Goal: Task Accomplishment & Management: Use online tool/utility

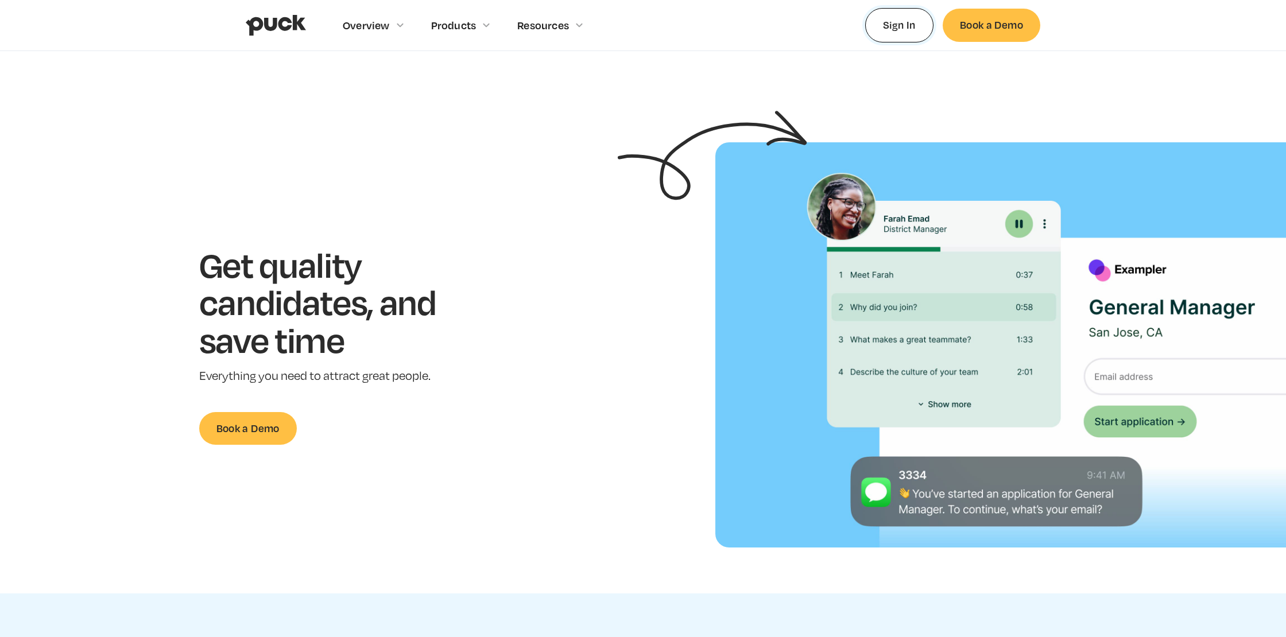
click at [897, 27] on link "Sign In" at bounding box center [899, 25] width 68 height 34
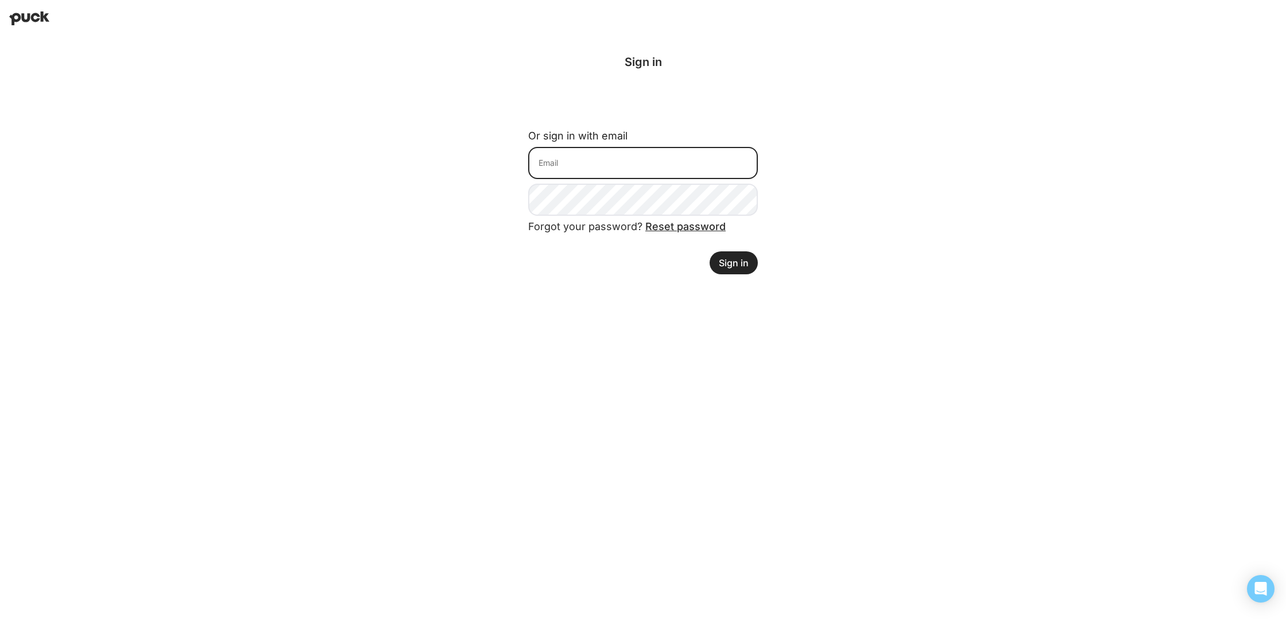
click at [649, 176] on input at bounding box center [643, 163] width 230 height 32
type input "lantz@retailforthepeople.com"
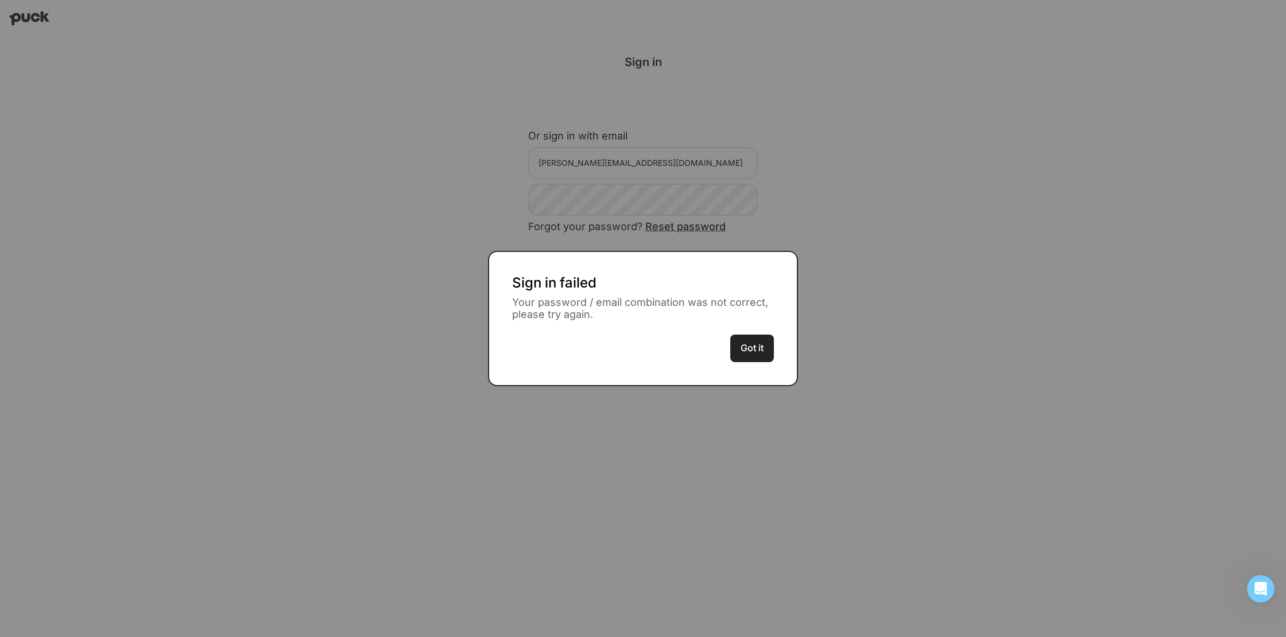
click at [760, 352] on button "Got it" at bounding box center [752, 349] width 44 height 28
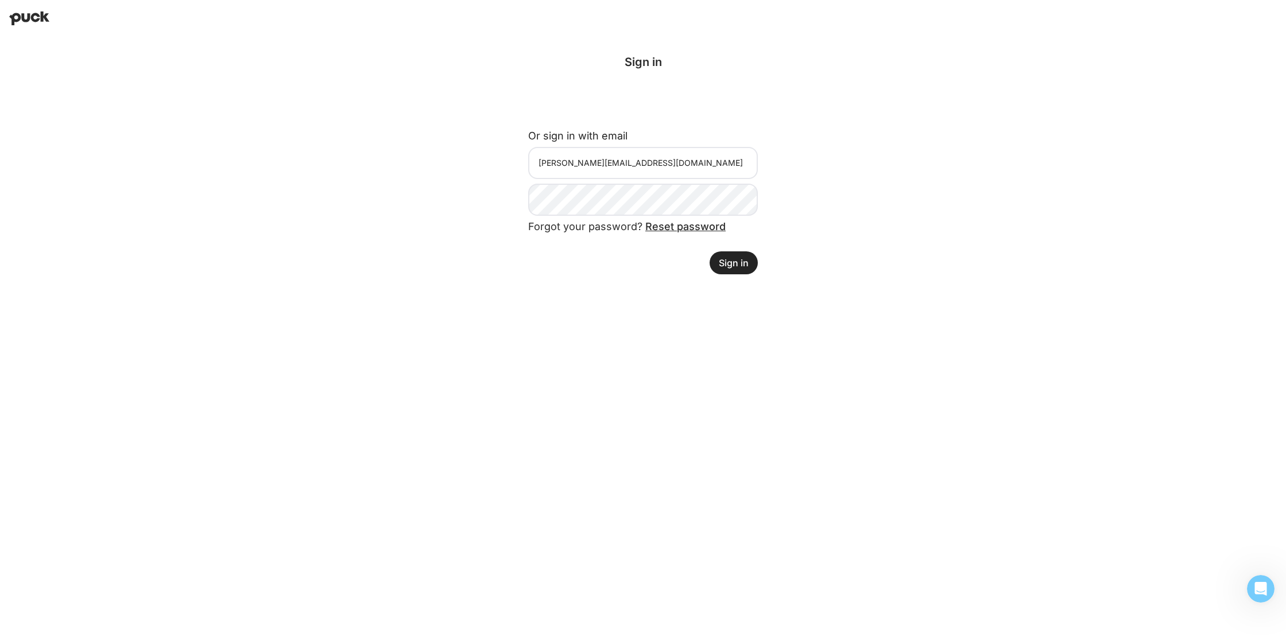
click at [741, 260] on button "Sign in" at bounding box center [734, 262] width 48 height 23
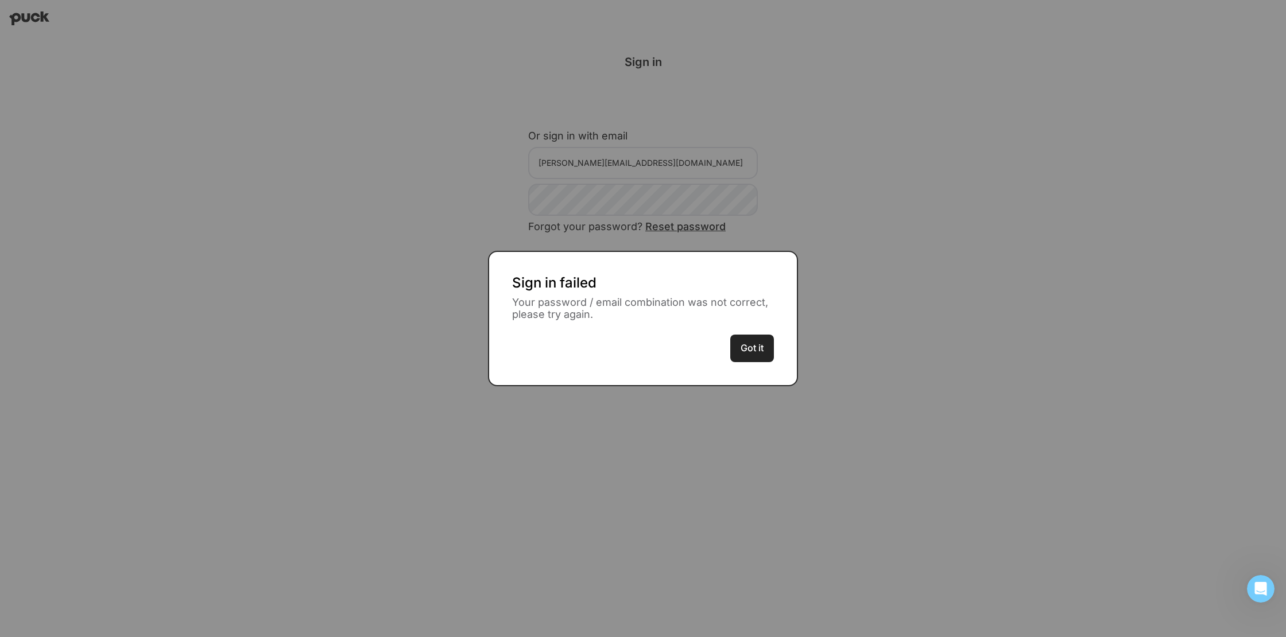
click at [748, 347] on button "Got it" at bounding box center [752, 349] width 44 height 28
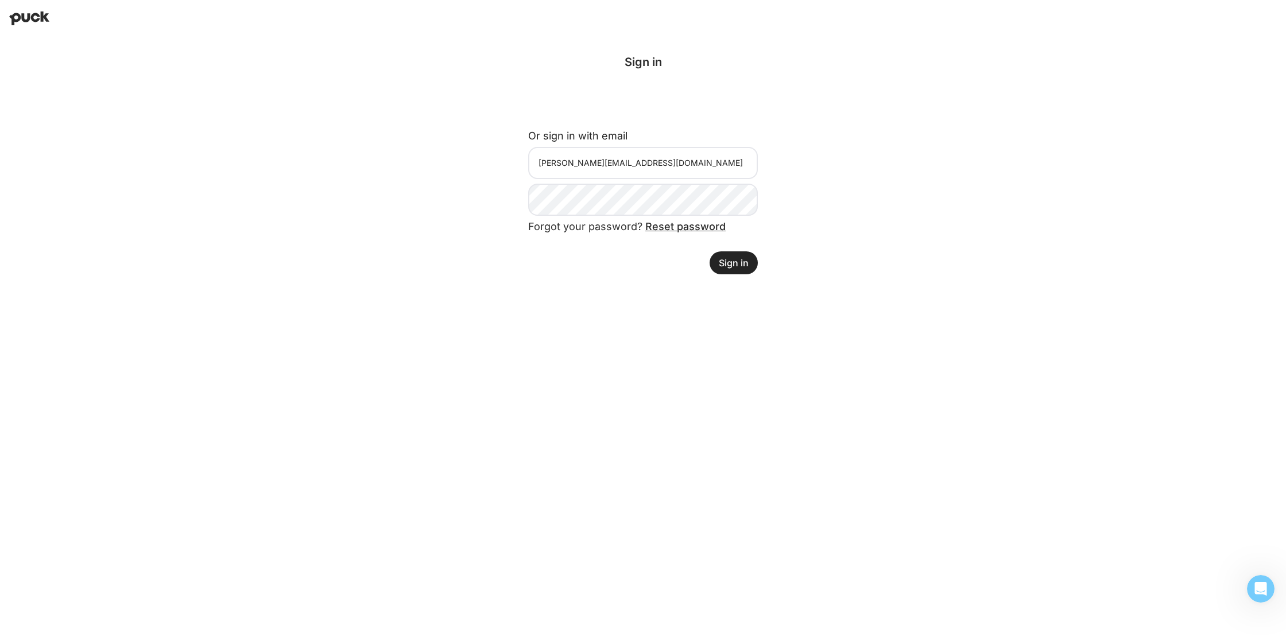
click at [718, 260] on button "Sign in" at bounding box center [734, 262] width 48 height 23
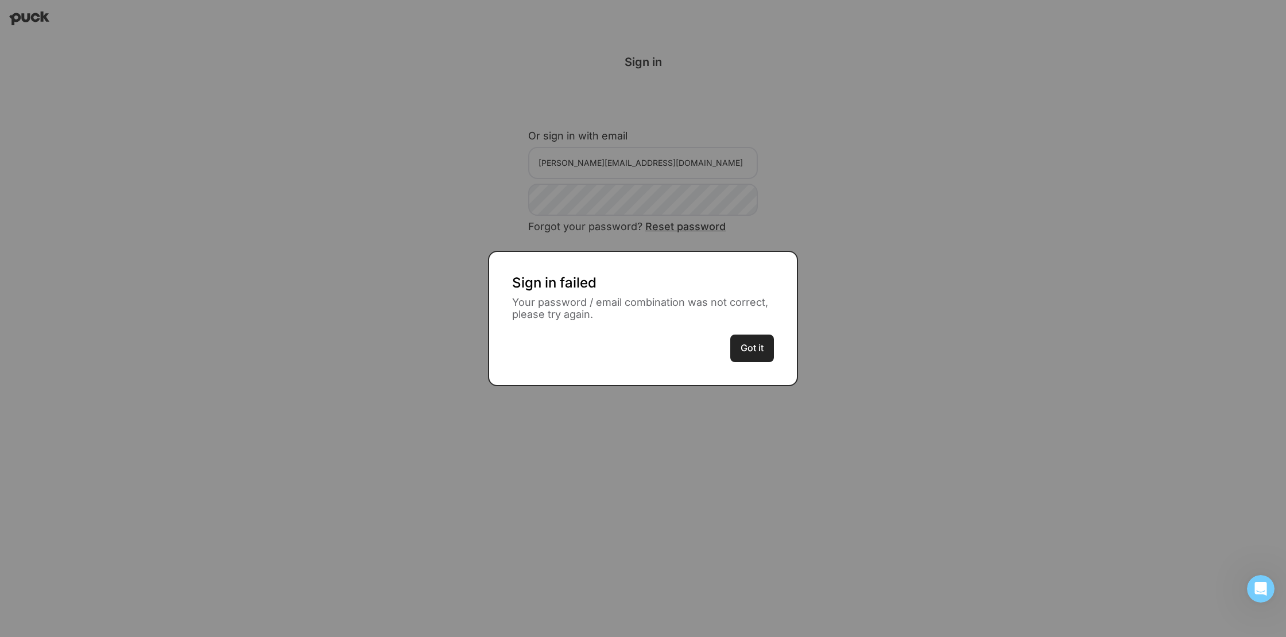
click at [756, 358] on button "Got it" at bounding box center [752, 349] width 44 height 28
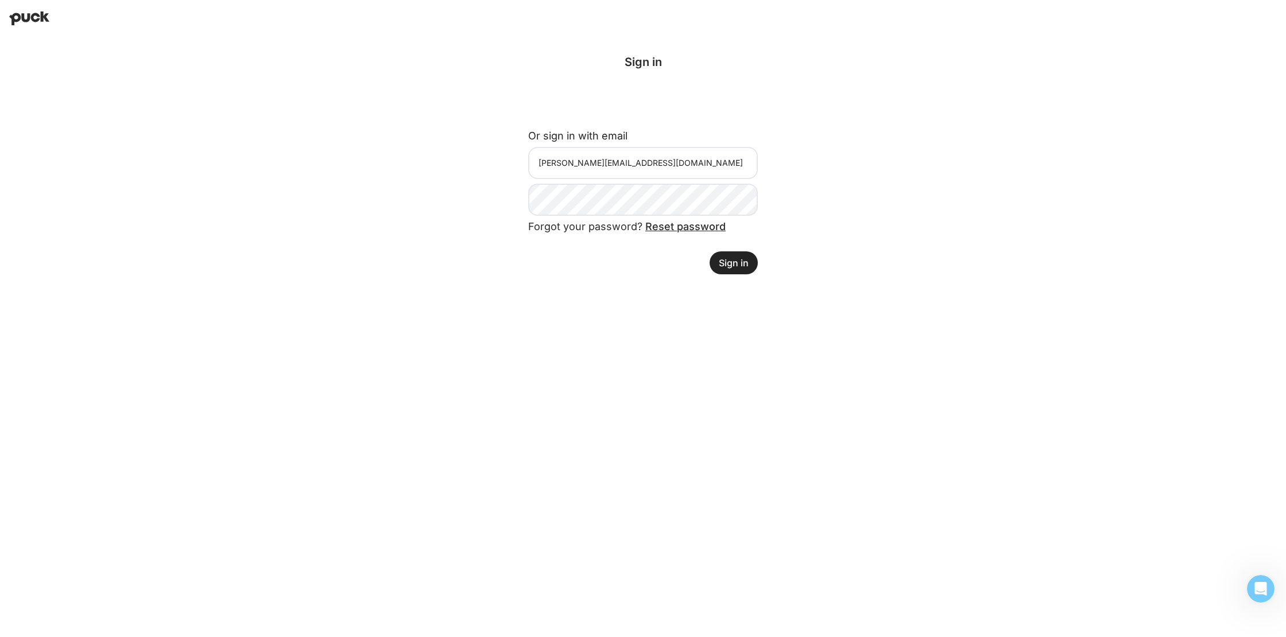
click at [726, 259] on button "Sign in" at bounding box center [734, 262] width 48 height 23
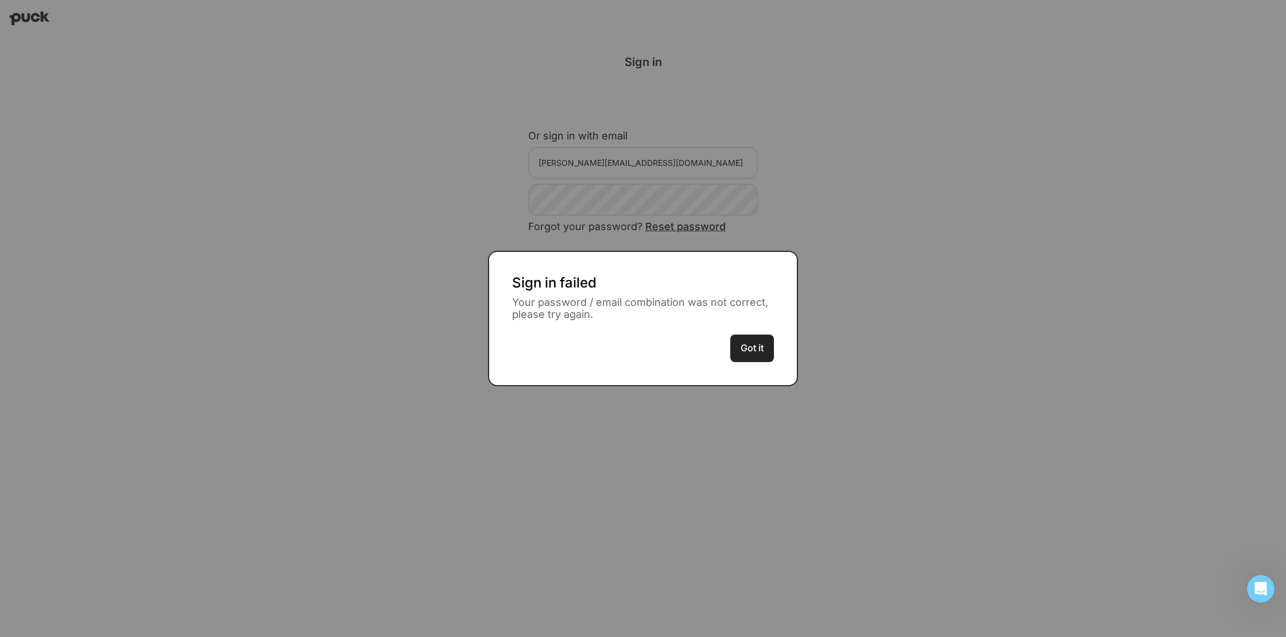
click at [754, 347] on button "Got it" at bounding box center [752, 349] width 44 height 28
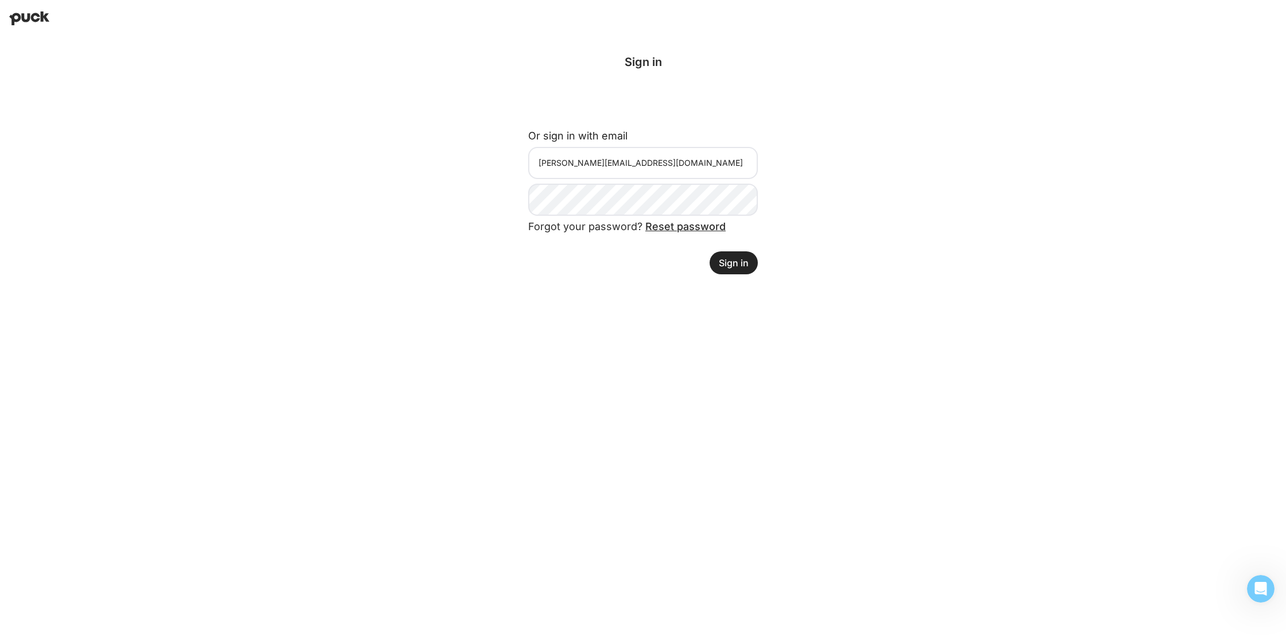
click at [743, 269] on button "Sign in" at bounding box center [734, 262] width 48 height 23
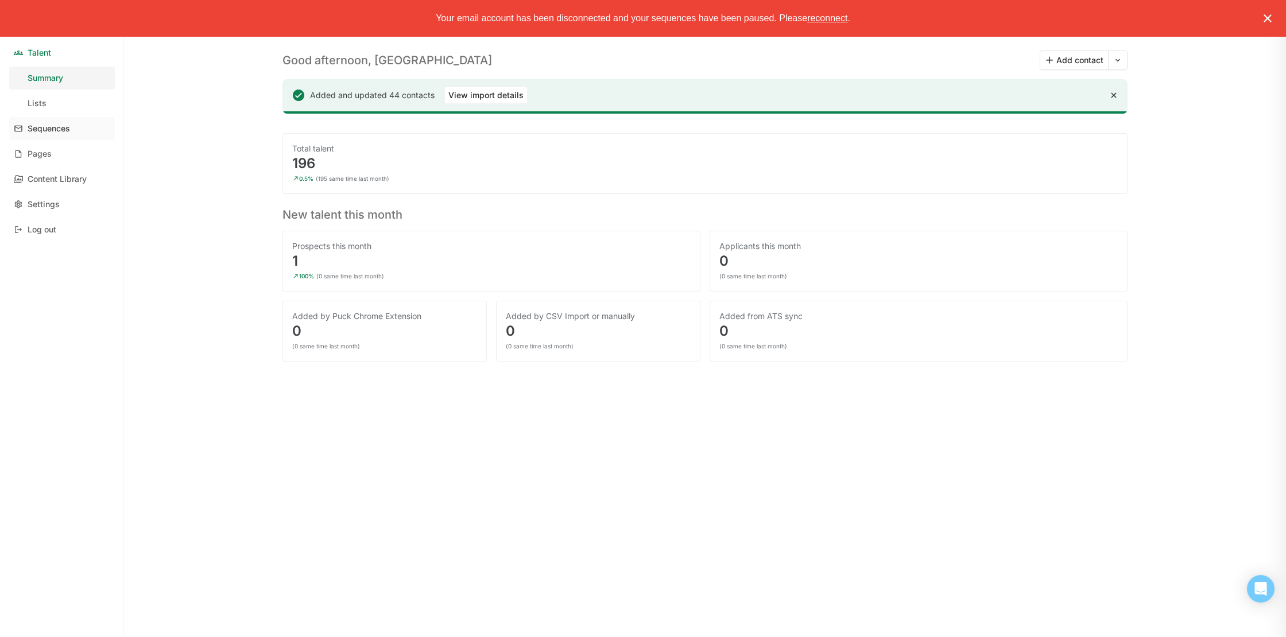
click at [69, 132] on div "Sequences" at bounding box center [49, 129] width 42 height 10
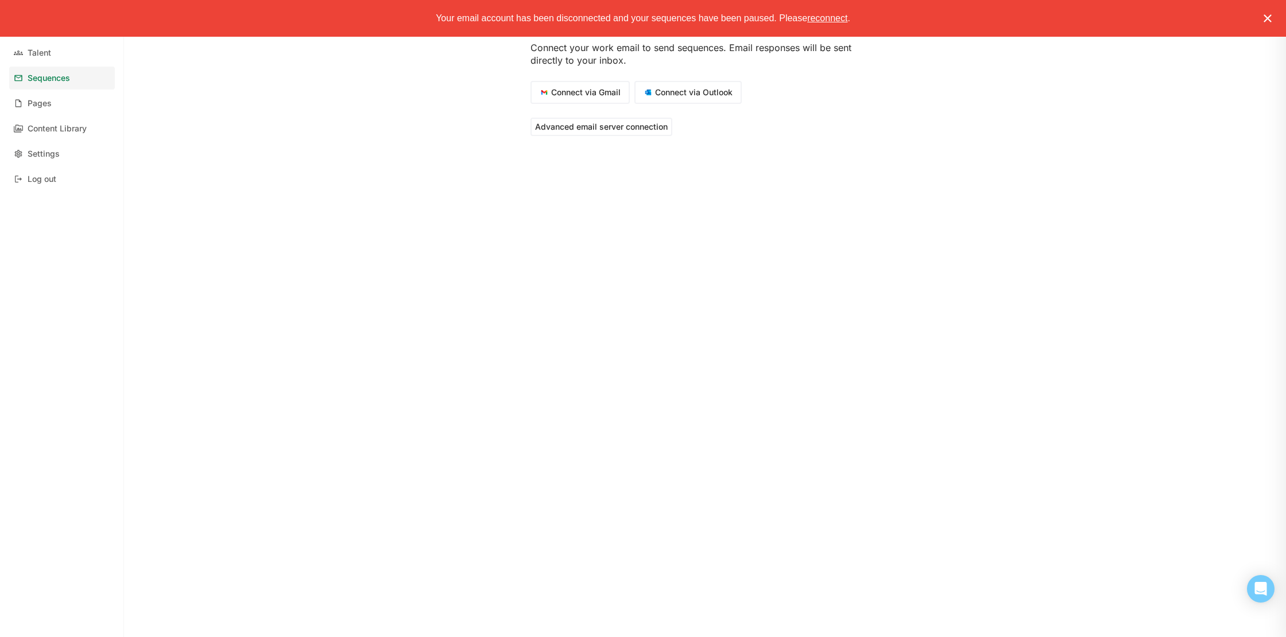
click at [1265, 19] on img at bounding box center [1268, 18] width 14 height 14
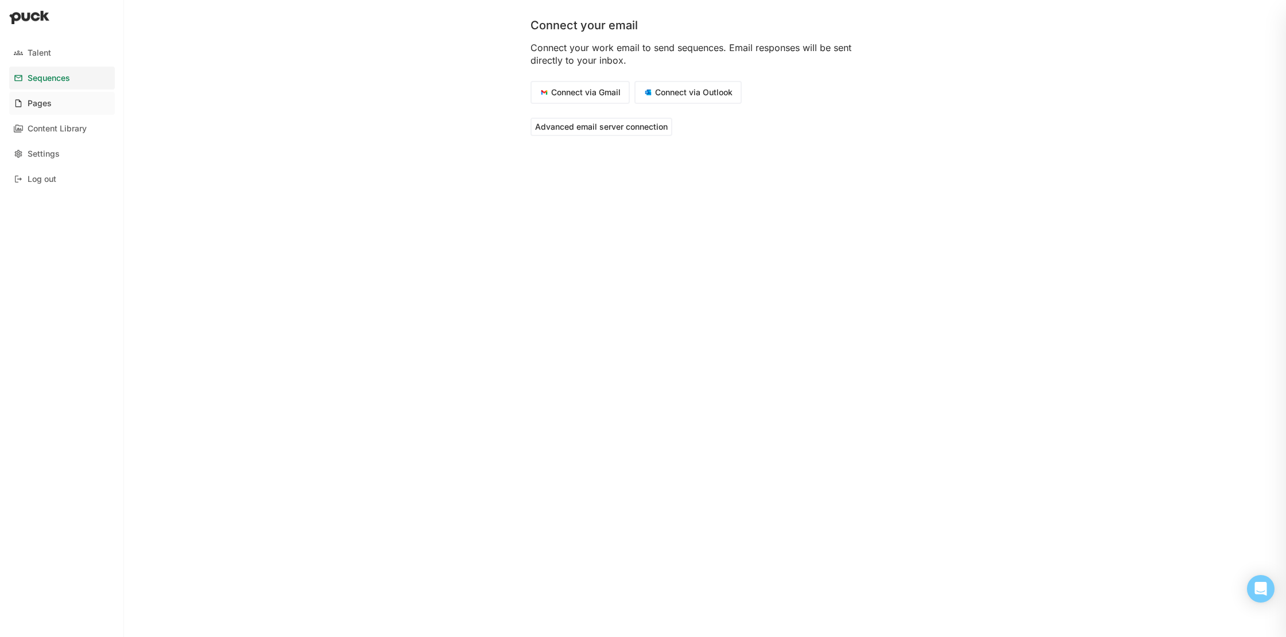
click at [52, 103] on link "Pages" at bounding box center [62, 103] width 106 height 23
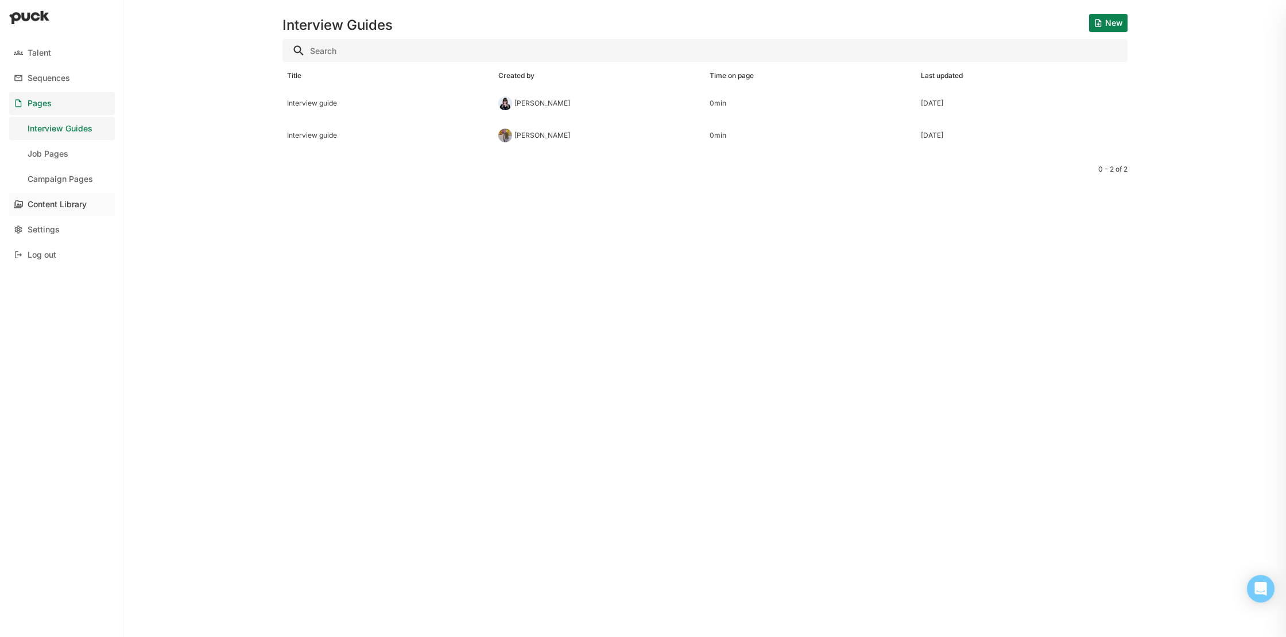
click at [71, 200] on div "Content Library" at bounding box center [57, 205] width 59 height 10
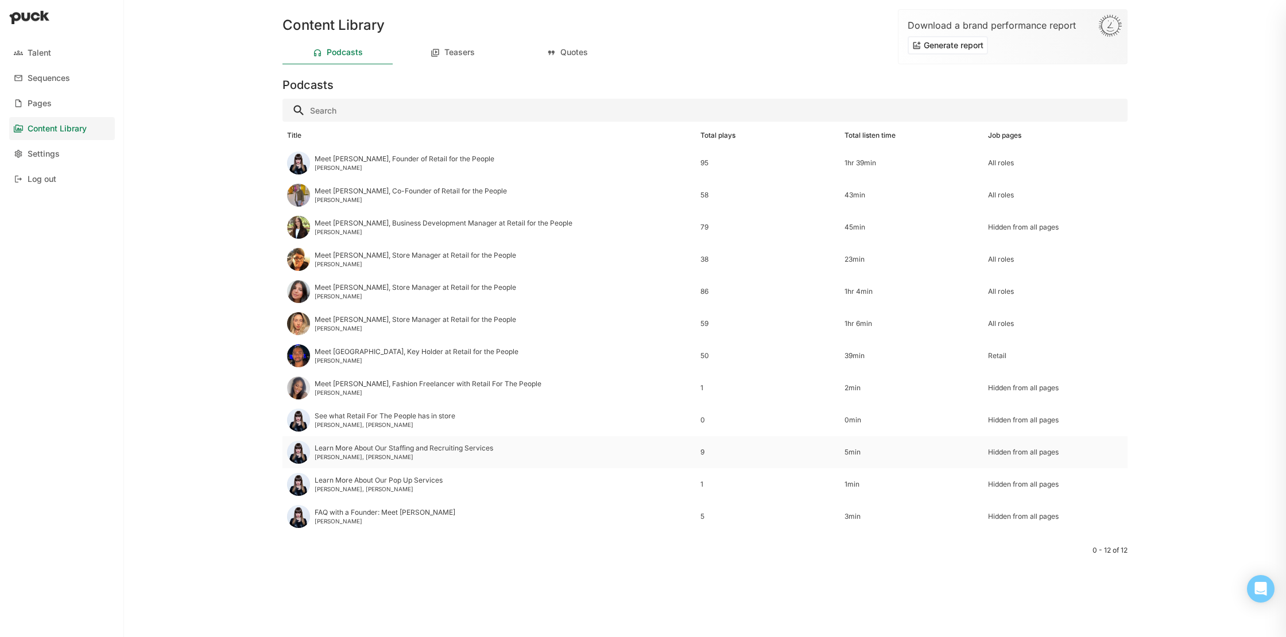
click at [472, 447] on div "Learn More About Our Staffing and Recruiting Services" at bounding box center [404, 448] width 179 height 8
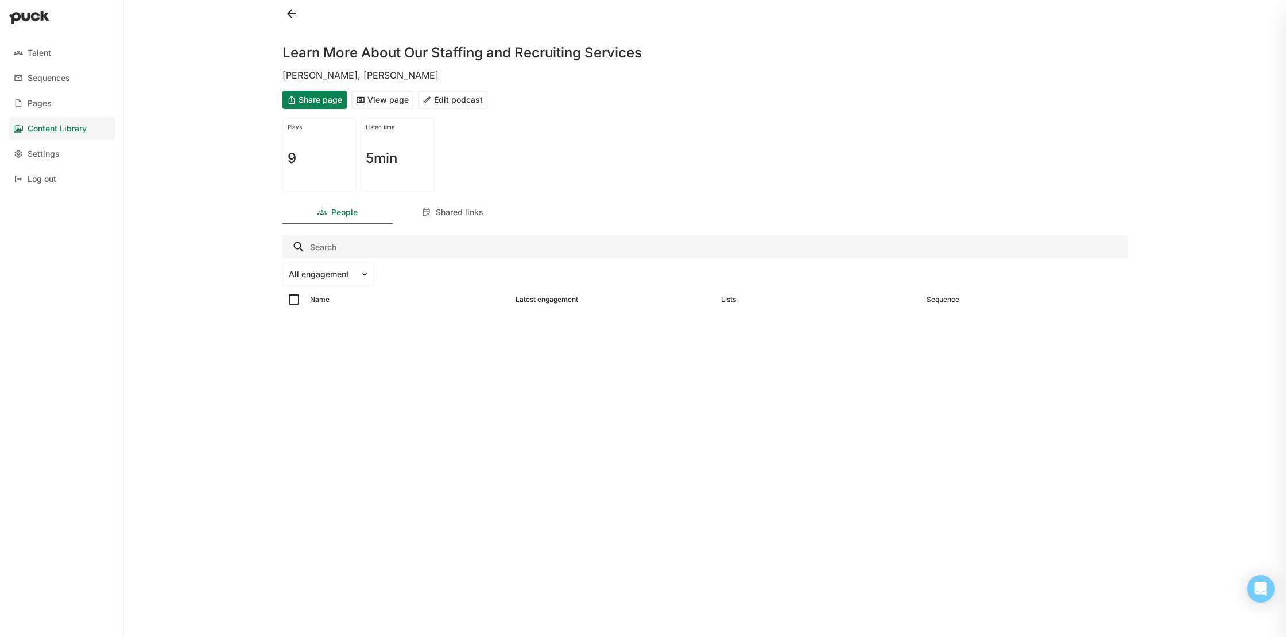
click at [289, 16] on button at bounding box center [291, 14] width 18 height 18
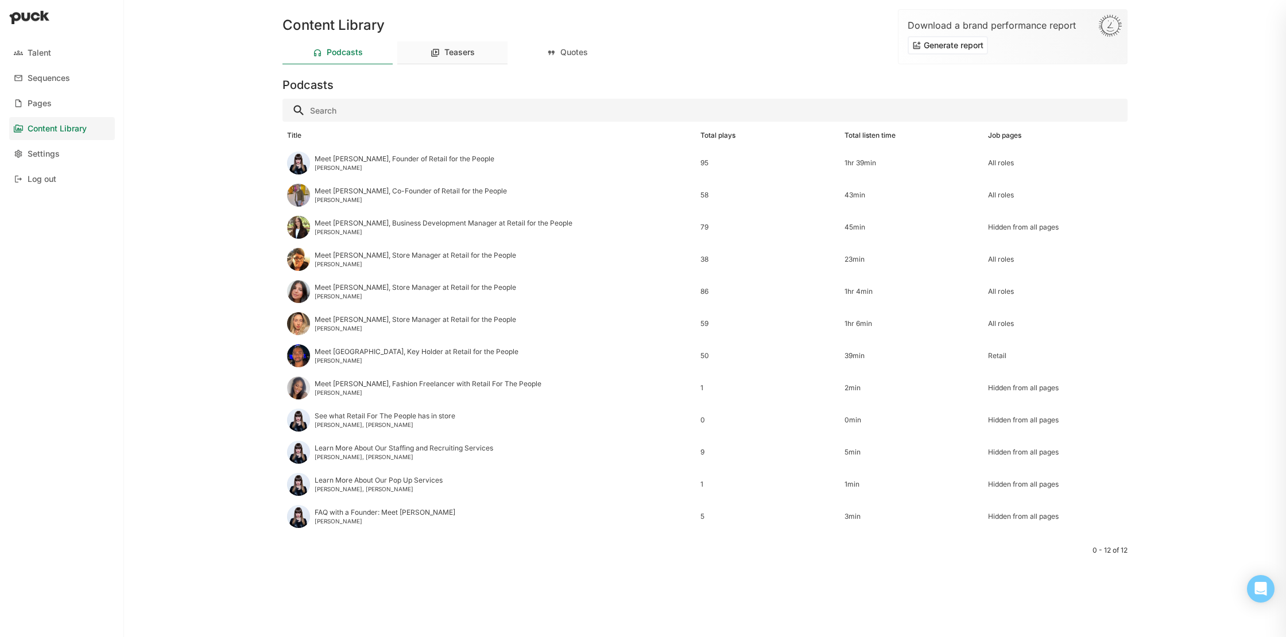
click at [481, 43] on div "Teasers" at bounding box center [452, 52] width 110 height 23
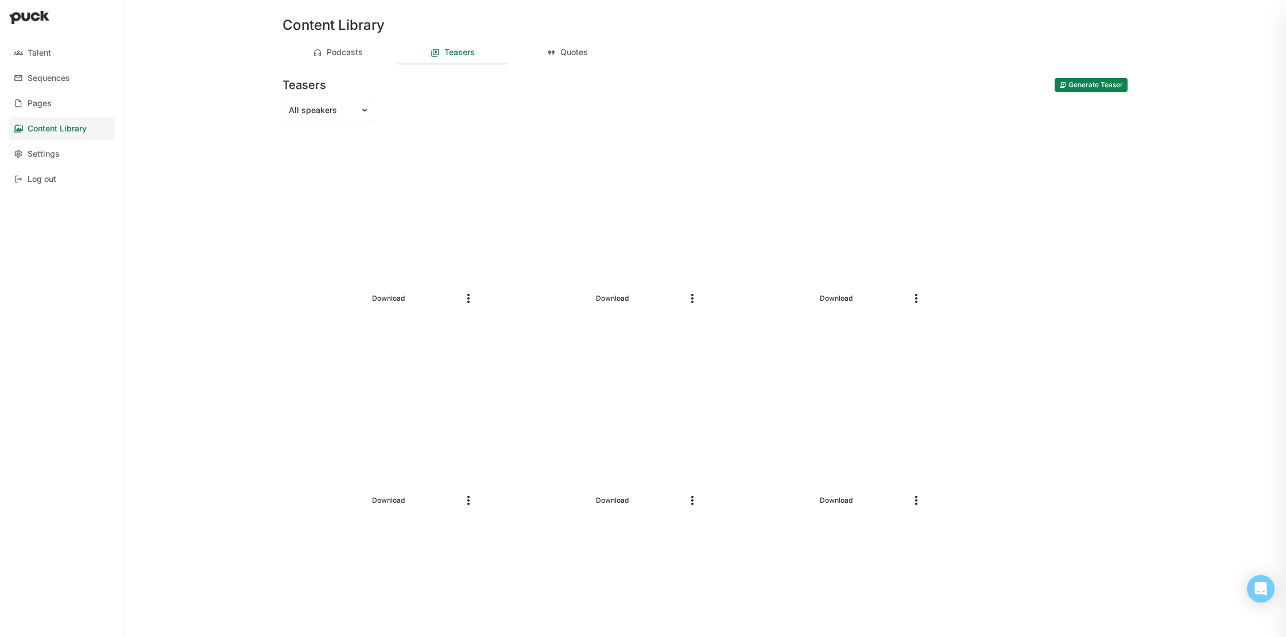
click at [1079, 83] on button "Generate Teaser" at bounding box center [1091, 85] width 73 height 14
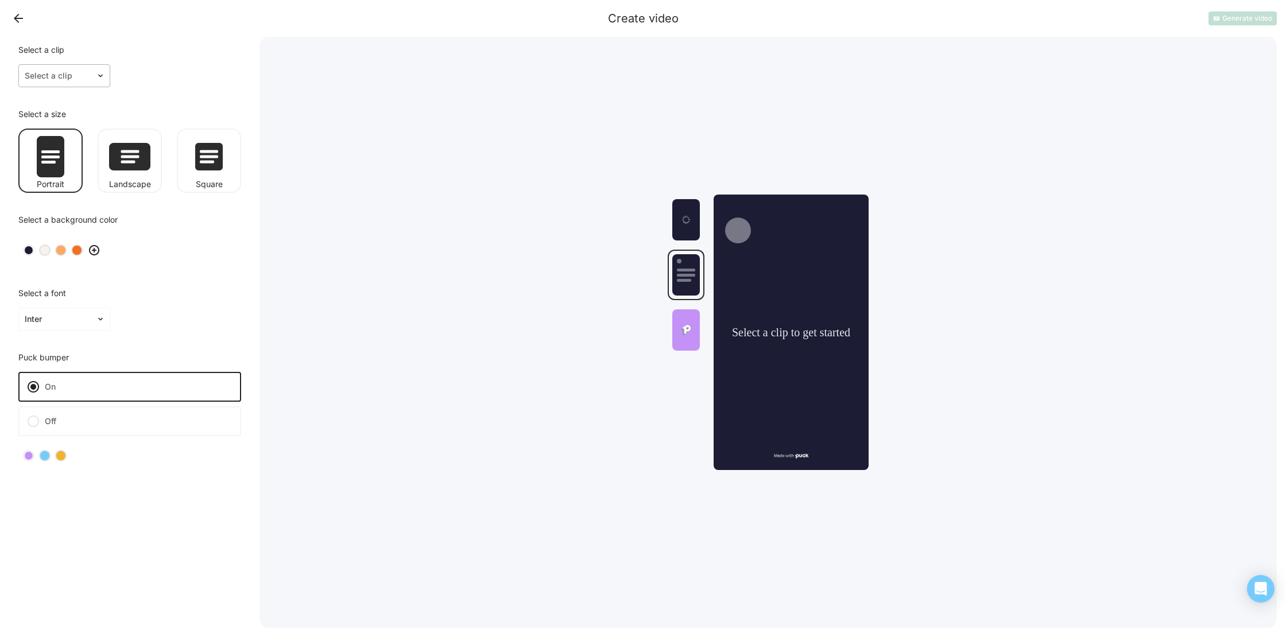
click at [87, 76] on div at bounding box center [57, 76] width 65 height 12
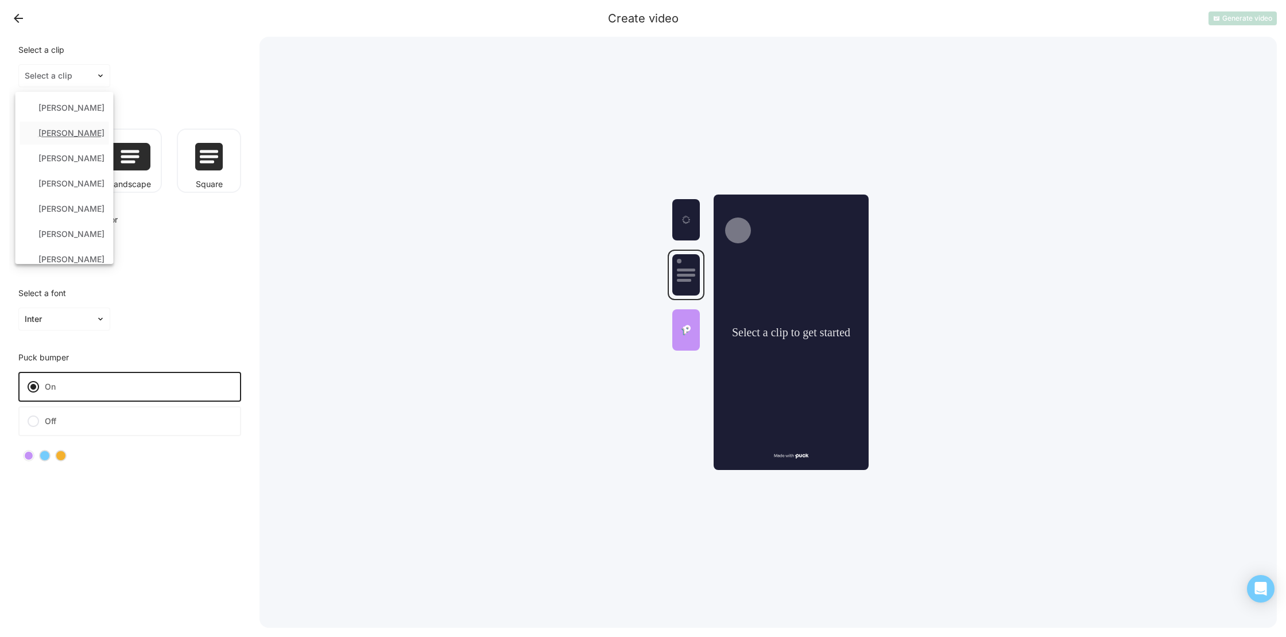
click at [96, 132] on div "Krista Starratt" at bounding box center [64, 133] width 89 height 23
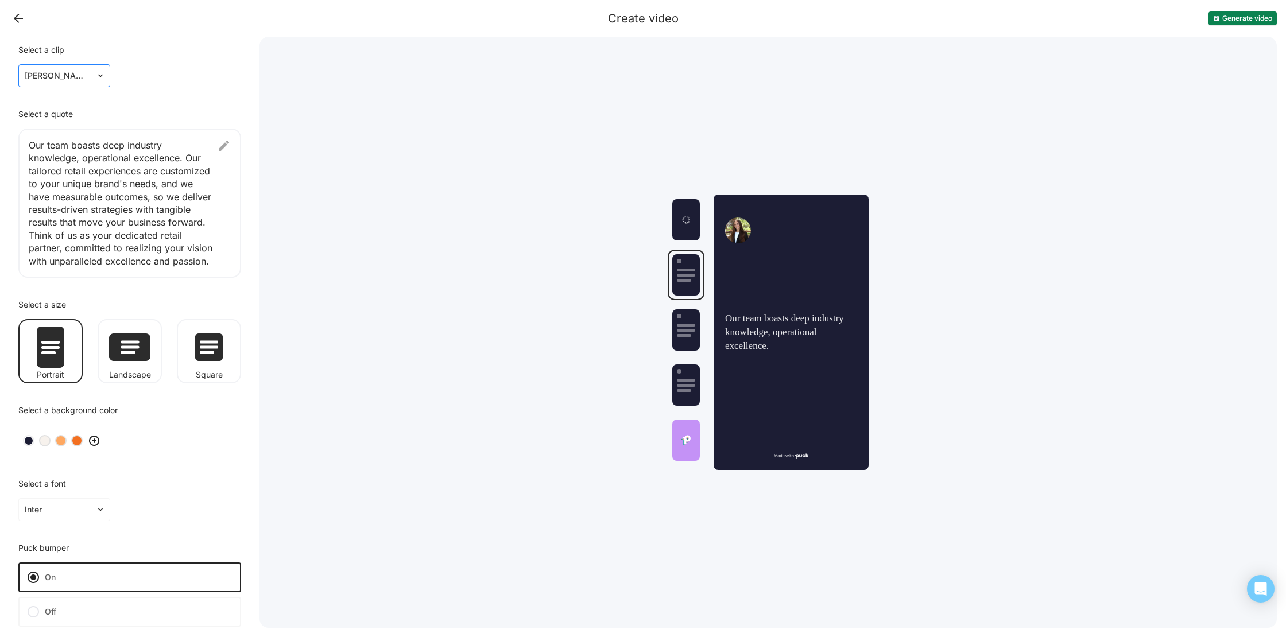
click at [91, 76] on div "Krista Starratt" at bounding box center [57, 76] width 77 height 17
click at [79, 158] on div "Krista Starratt" at bounding box center [71, 159] width 66 height 10
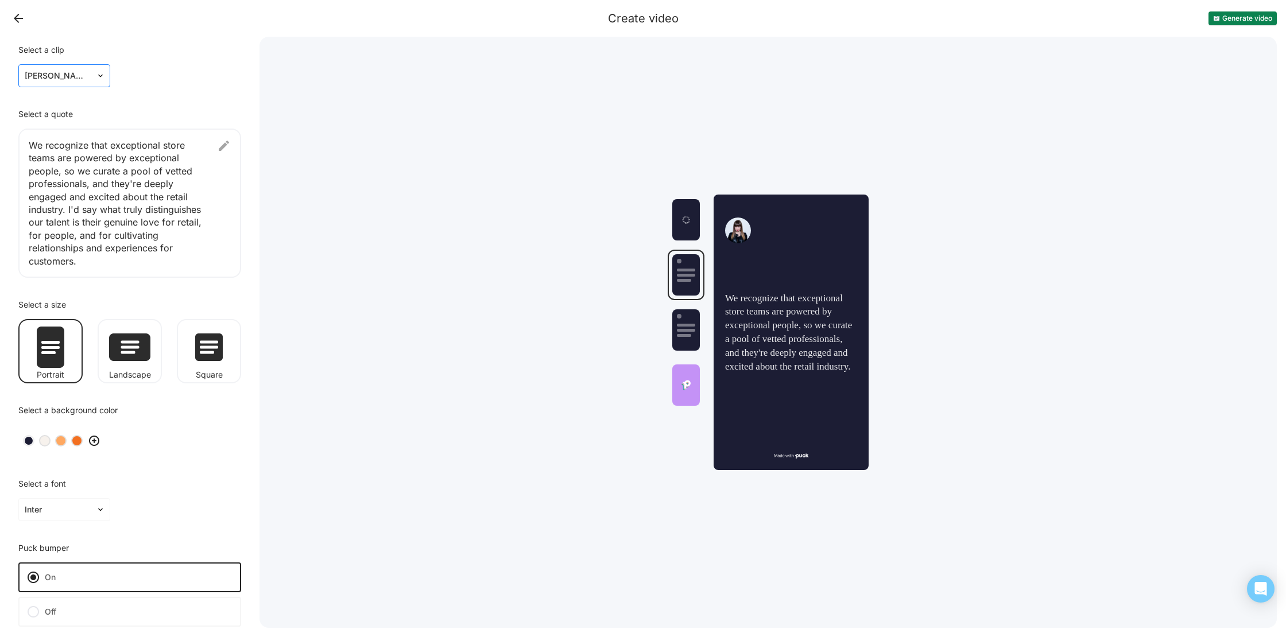
click at [91, 75] on div "Krista Starratt" at bounding box center [57, 76] width 77 height 17
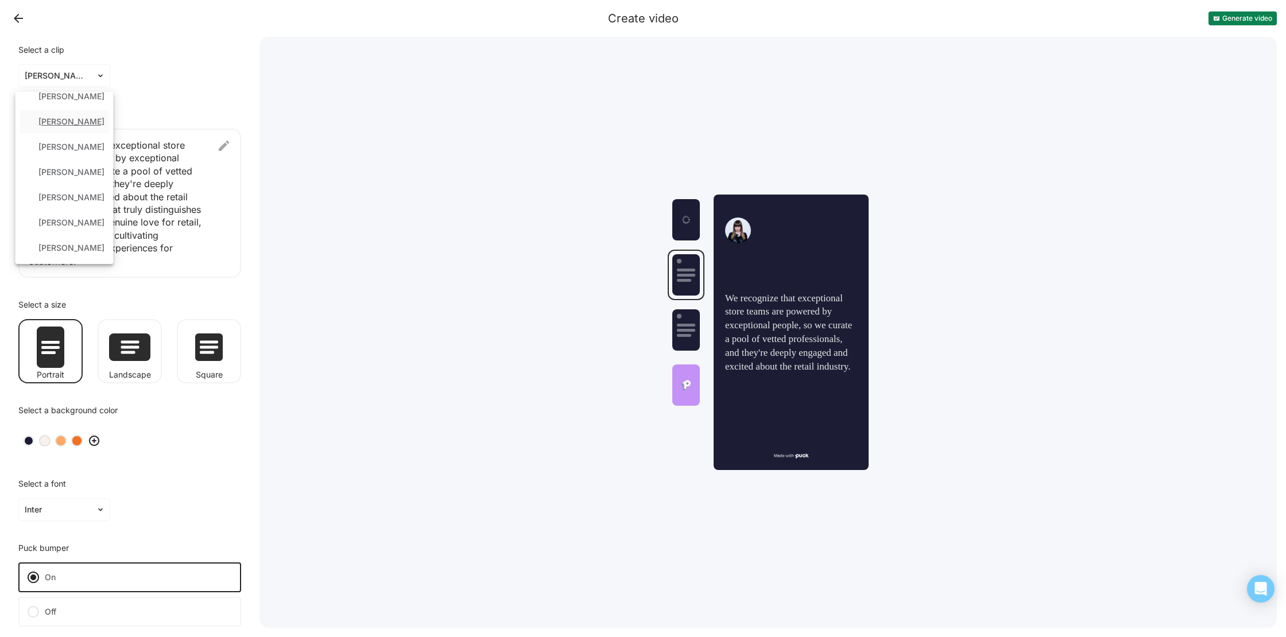
click at [23, 22] on button "Back" at bounding box center [18, 18] width 18 height 18
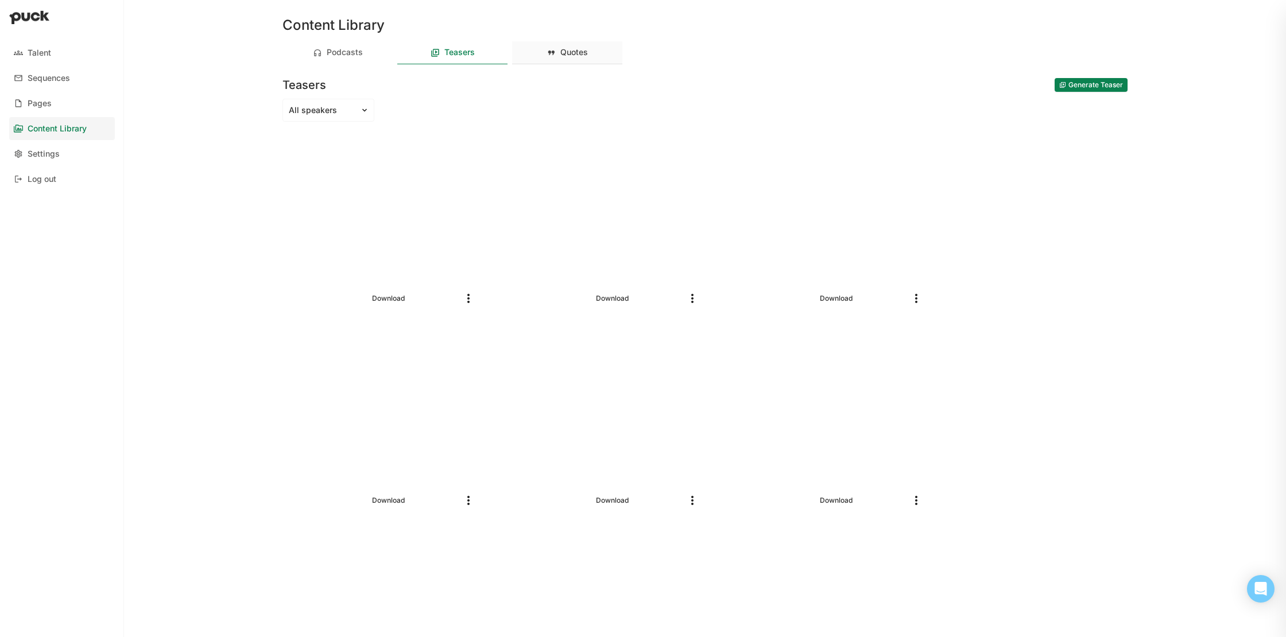
click at [565, 42] on div "Quotes" at bounding box center [567, 52] width 110 height 23
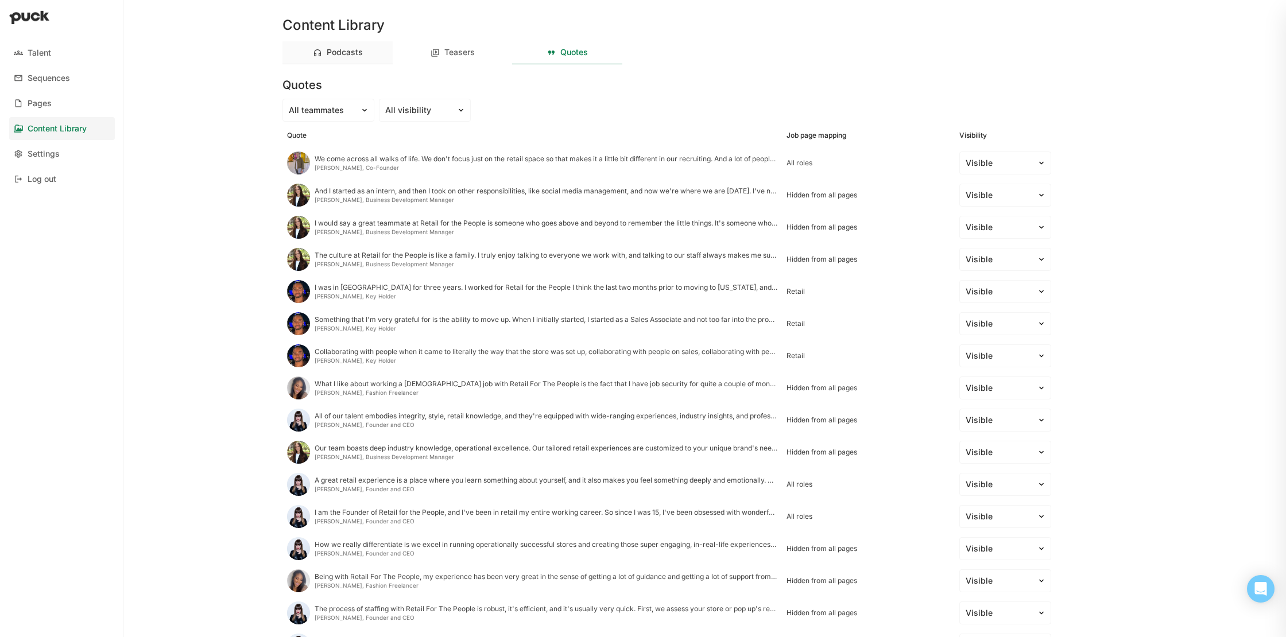
click at [351, 56] on div "Podcasts" at bounding box center [345, 53] width 36 height 10
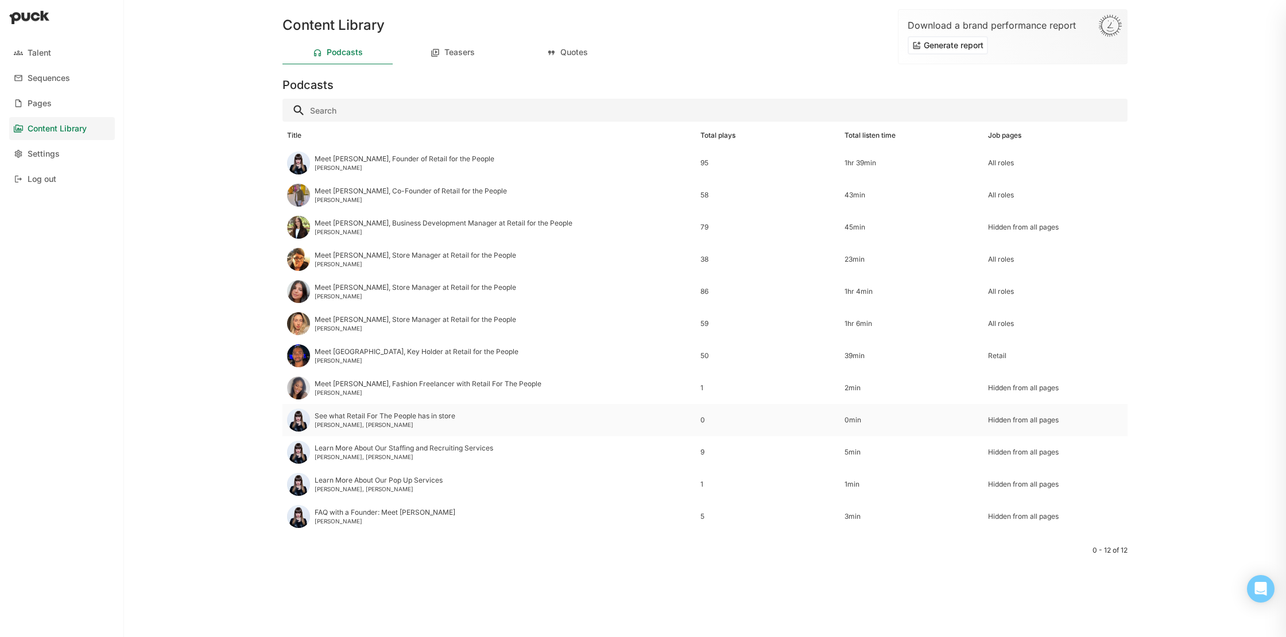
click at [429, 417] on div "See what Retail For The People has in store" at bounding box center [385, 416] width 141 height 8
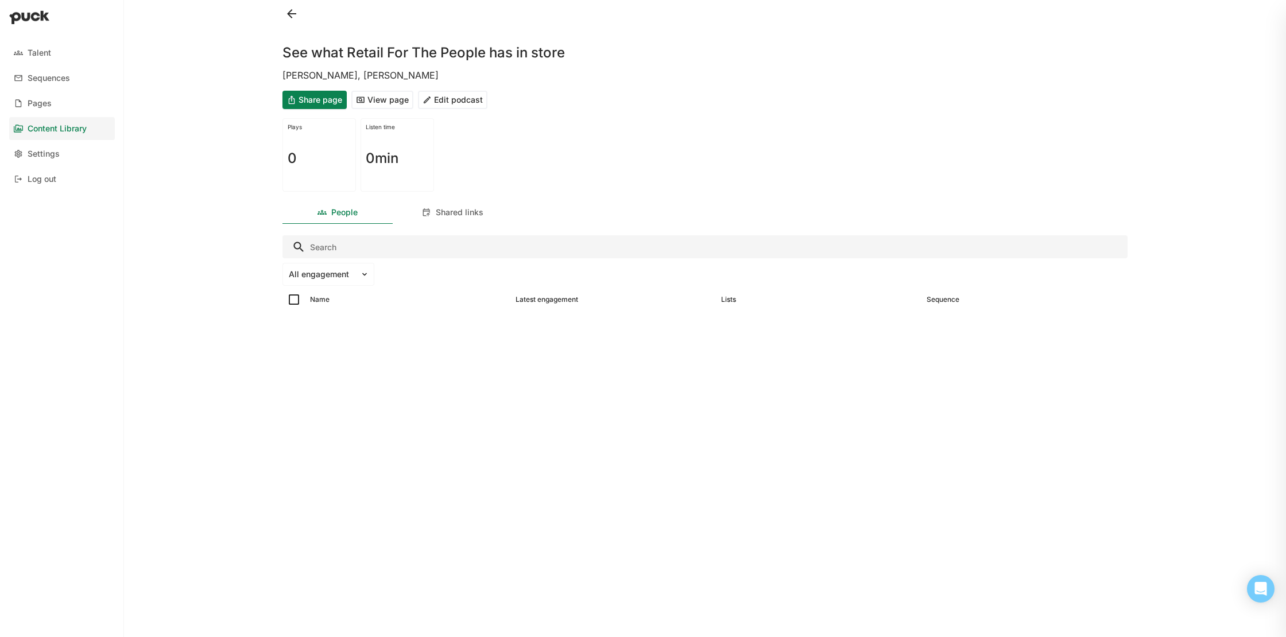
click at [402, 102] on button "View page" at bounding box center [382, 100] width 62 height 18
click at [293, 13] on button at bounding box center [291, 14] width 18 height 18
